Goal: Task Accomplishment & Management: Manage account settings

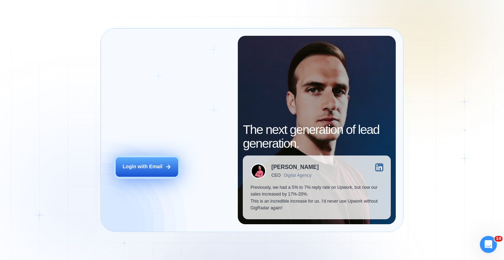
click at [139, 171] on button "Login with Email" at bounding box center [147, 168] width 62 height 20
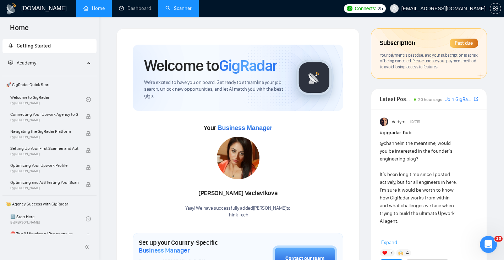
click at [178, 10] on link "Scanner" at bounding box center [178, 8] width 26 height 6
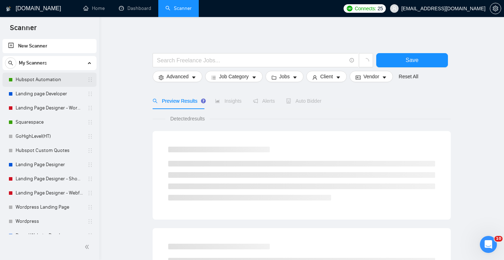
click at [60, 78] on link "Hubspot Automation" at bounding box center [49, 80] width 67 height 14
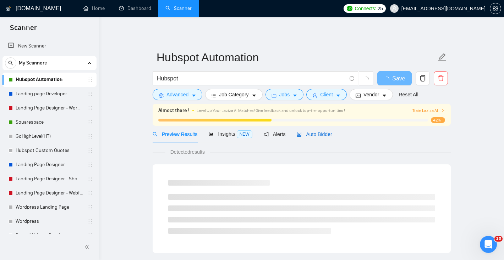
click at [308, 132] on span "Auto Bidder" at bounding box center [314, 135] width 35 height 6
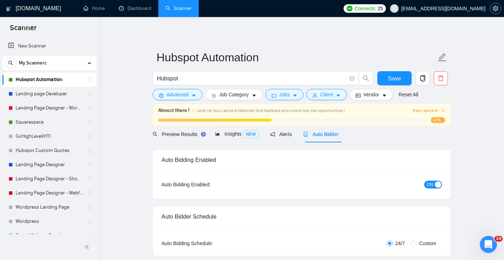
click at [496, 11] on icon "setting" at bounding box center [495, 9] width 6 height 6
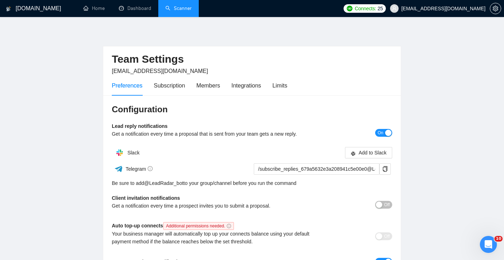
click at [269, 89] on div "Preferences Subscription Members Integrations Limits" at bounding box center [199, 86] width 175 height 20
click at [280, 87] on div "Limits" at bounding box center [279, 85] width 15 height 9
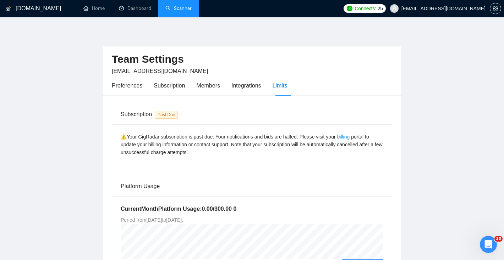
click at [126, 139] on span "⚠️Your GigRadar subscription is past due. Your notifications and bids are halte…" at bounding box center [252, 144] width 262 height 21
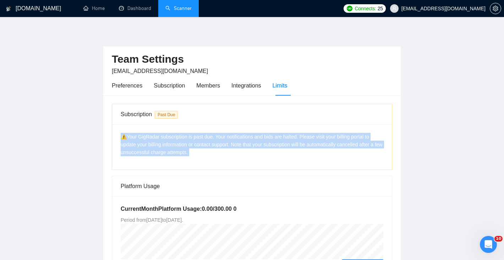
click at [155, 149] on div "⚠️Your GigRadar subscription is past due. Your notifications and bids are halte…" at bounding box center [252, 144] width 263 height 23
